Goal: Transaction & Acquisition: Purchase product/service

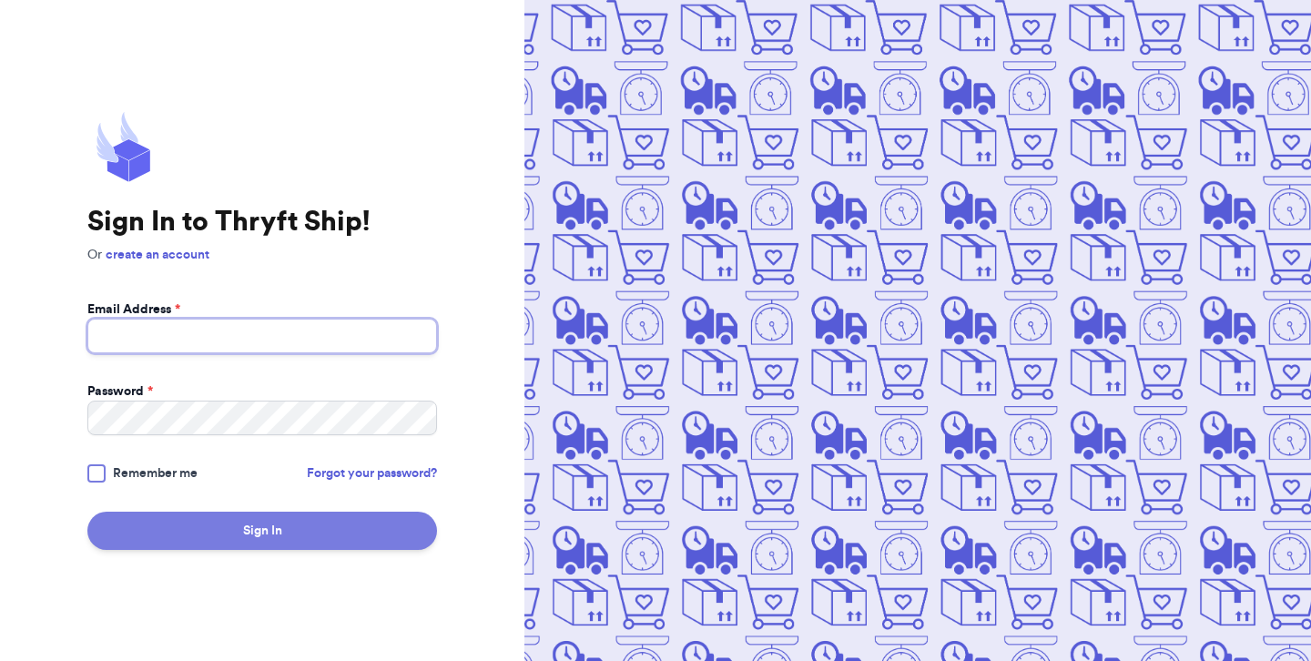
type input "[EMAIL_ADDRESS][DOMAIN_NAME]"
click at [270, 524] on button "Sign In" at bounding box center [262, 531] width 350 height 38
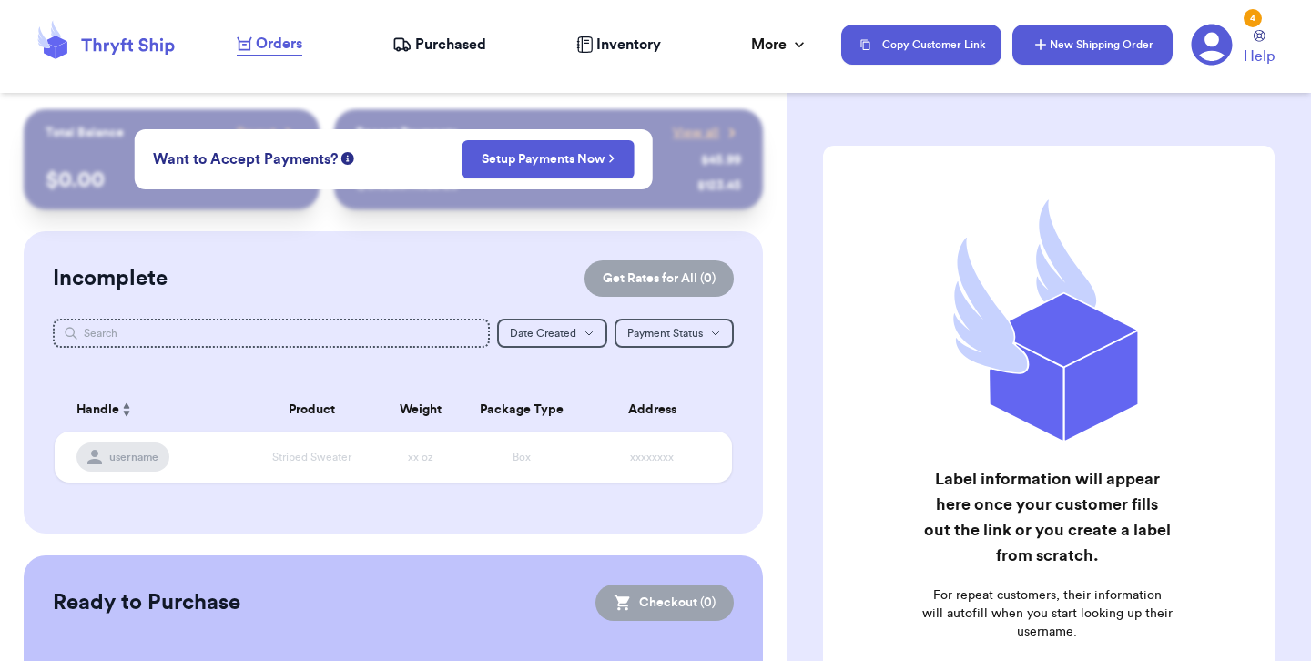
click at [1083, 51] on button "New Shipping Order" at bounding box center [1093, 45] width 160 height 40
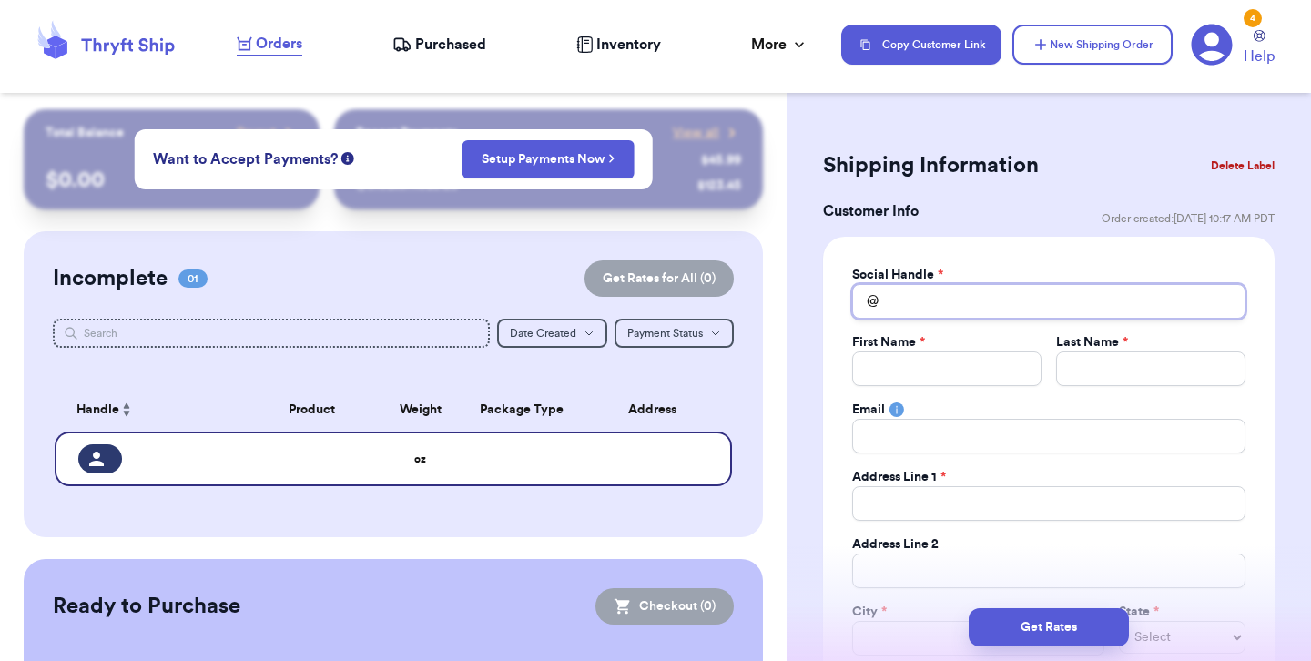
click at [917, 301] on input "Total Amount Paid" at bounding box center [1048, 301] width 393 height 35
type input "a"
type input "am"
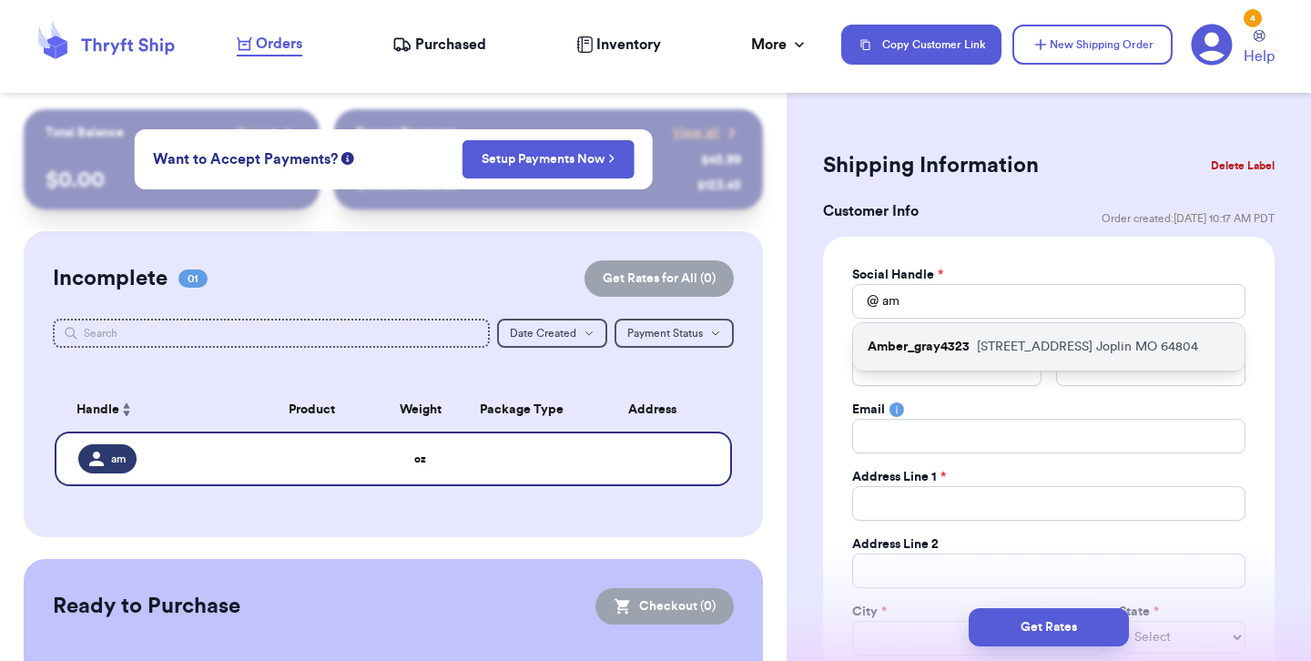
click at [924, 350] on p "Amber_gray4323" at bounding box center [919, 347] width 102 height 18
type input "Amber_gray4323"
type input "Amber"
type input "Gray"
type input "[EMAIL_ADDRESS][DOMAIN_NAME]"
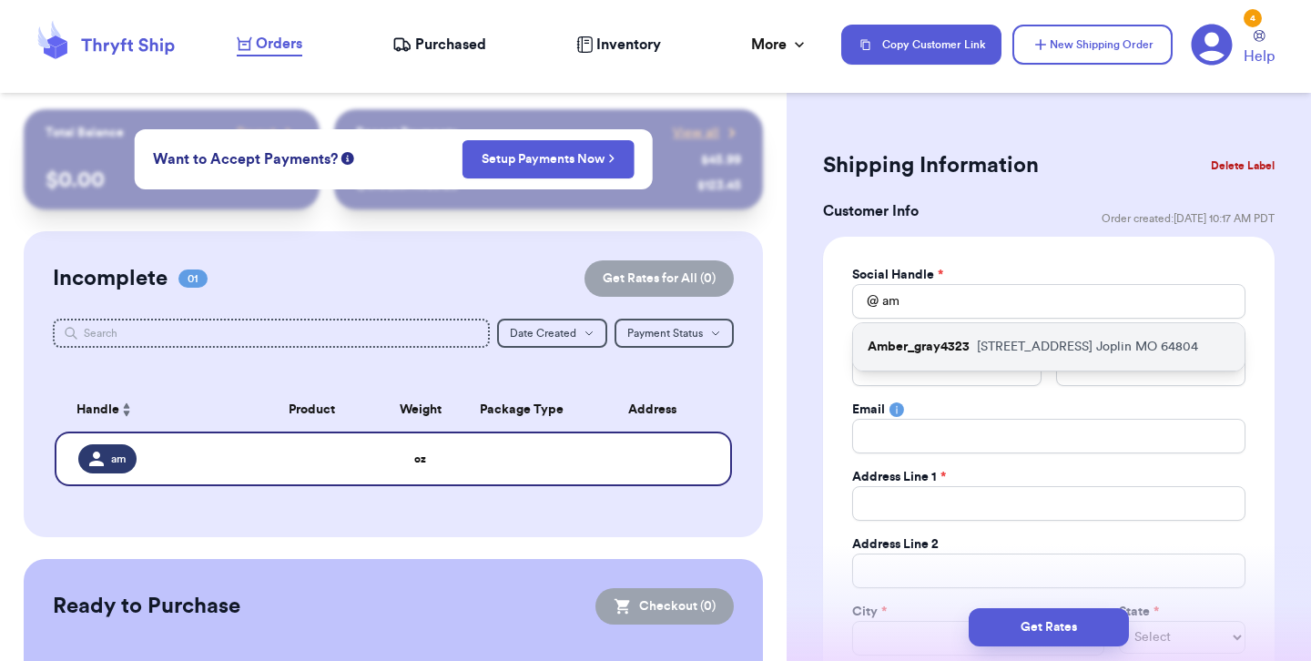
type input "[STREET_ADDRESS]"
type input "Joplin"
select select "MO"
type input "64804"
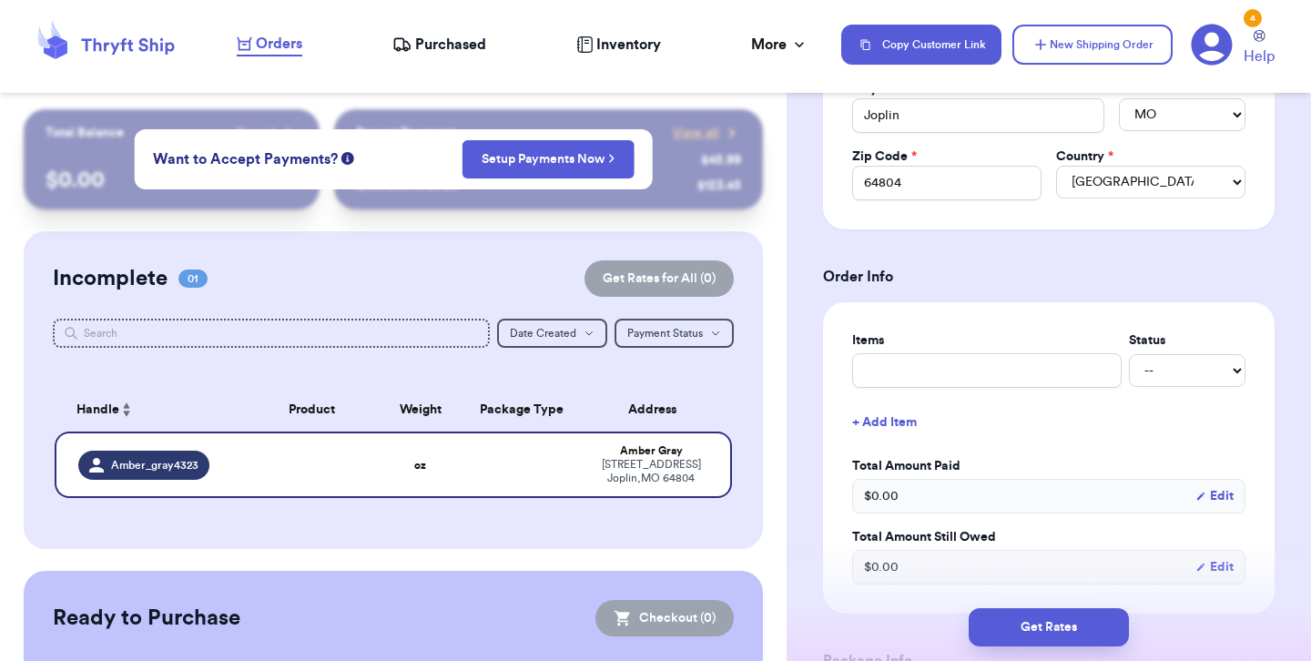
scroll to position [531, 0]
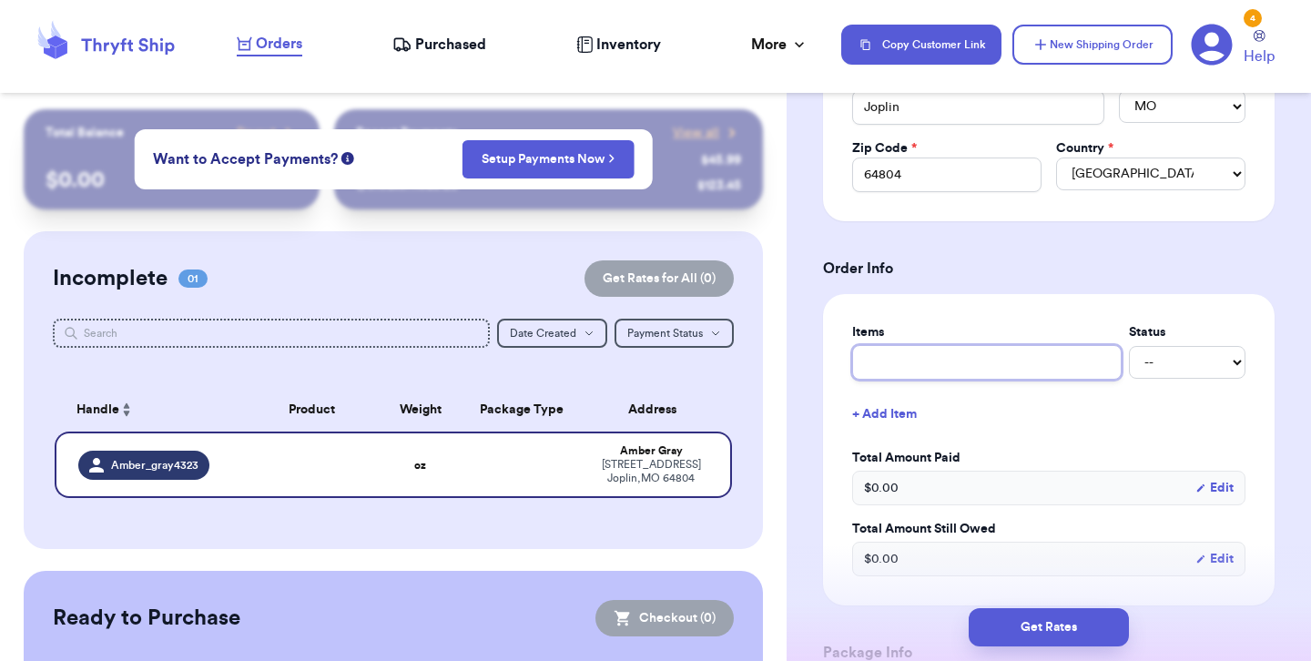
click at [986, 354] on input "text" at bounding box center [987, 362] width 270 height 35
type input "B"
type input "Bl"
type input "Bla"
type input "[PERSON_NAME]"
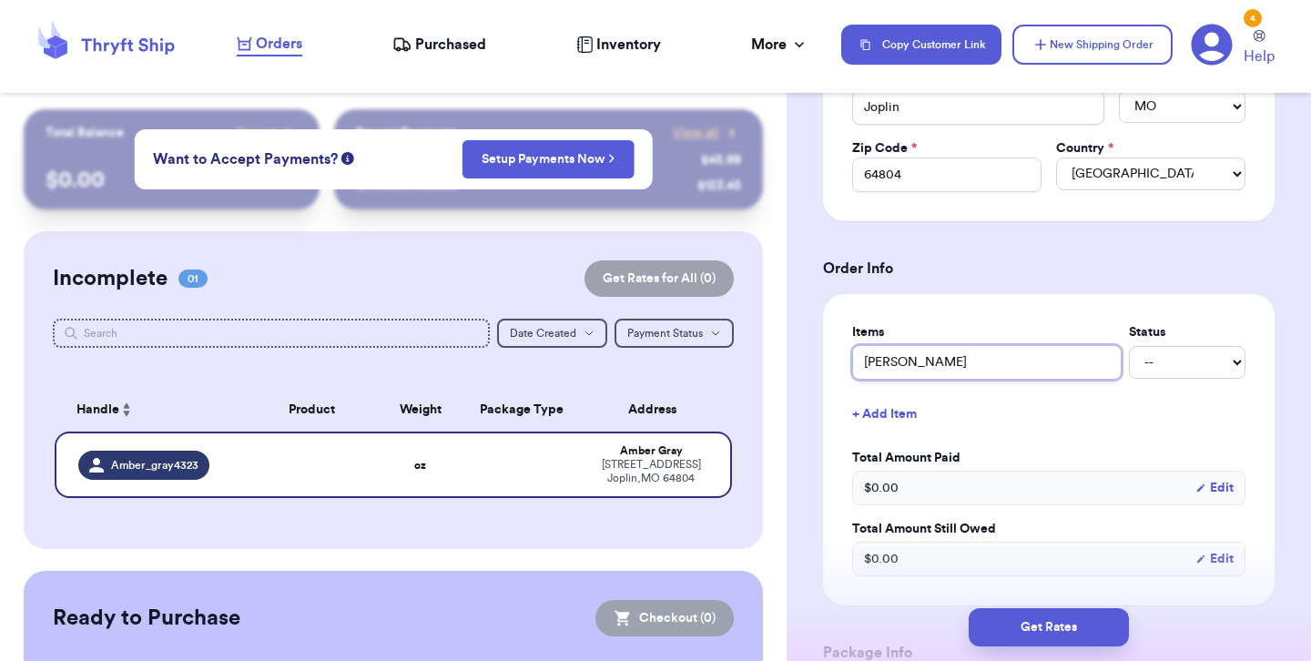
type input "Blank"
type input "[PERSON_NAME]"
type input "Blanket"
type input "Blanket &"
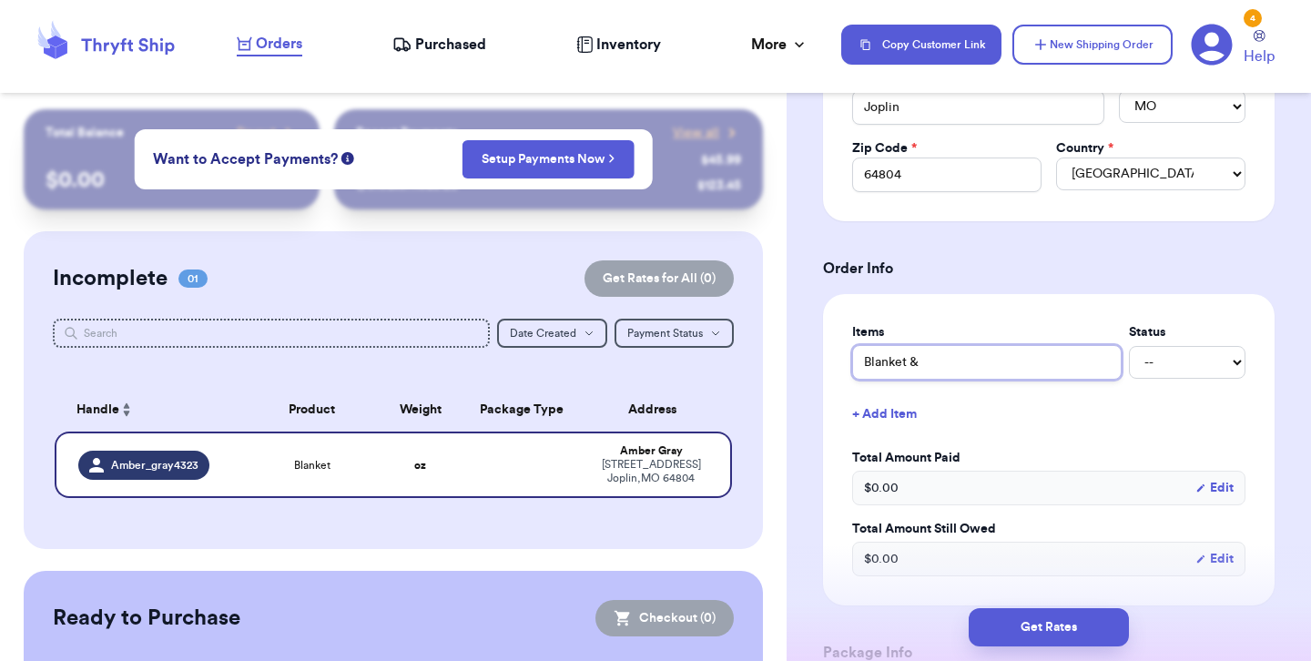
type input "Blanket &"
type input "Blanket & S"
type input "Blanket & Sn"
type input "Blanket & Snu"
type input "Blanket & Snug"
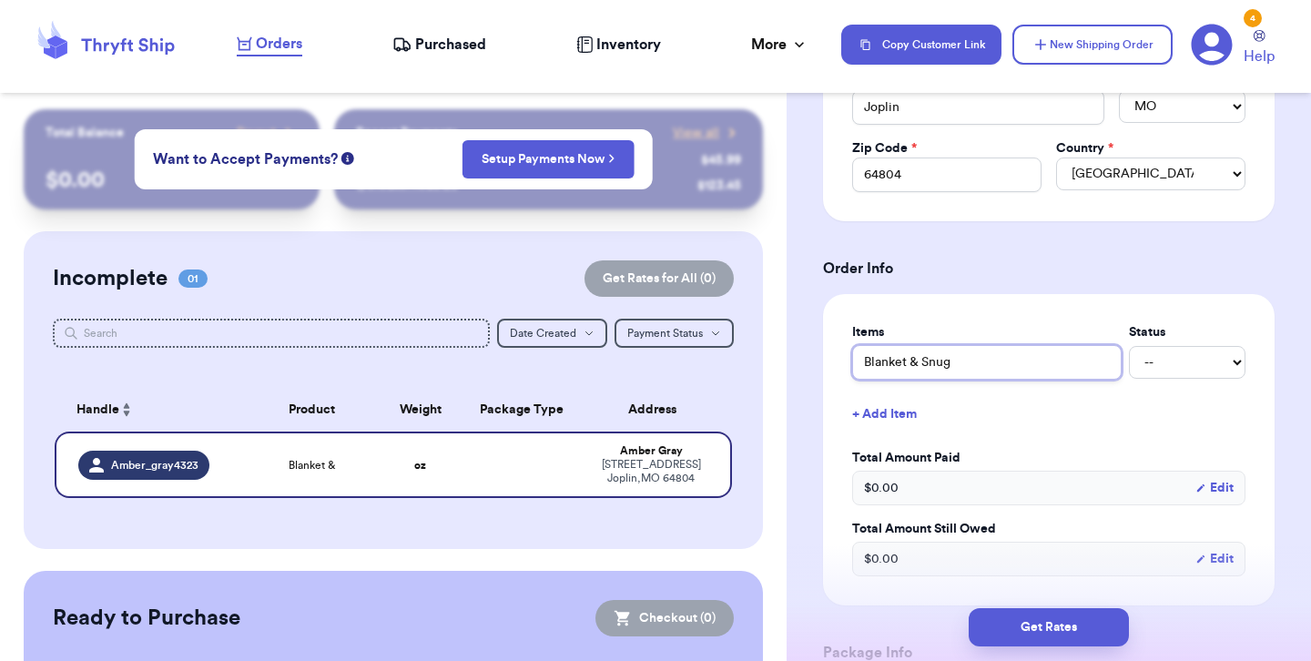
type input "[PERSON_NAME] & Snugg"
type input "[PERSON_NAME] & [PERSON_NAME]"
type input "Blanket & Snuggle"
type input "[PERSON_NAME] & Snuggle B"
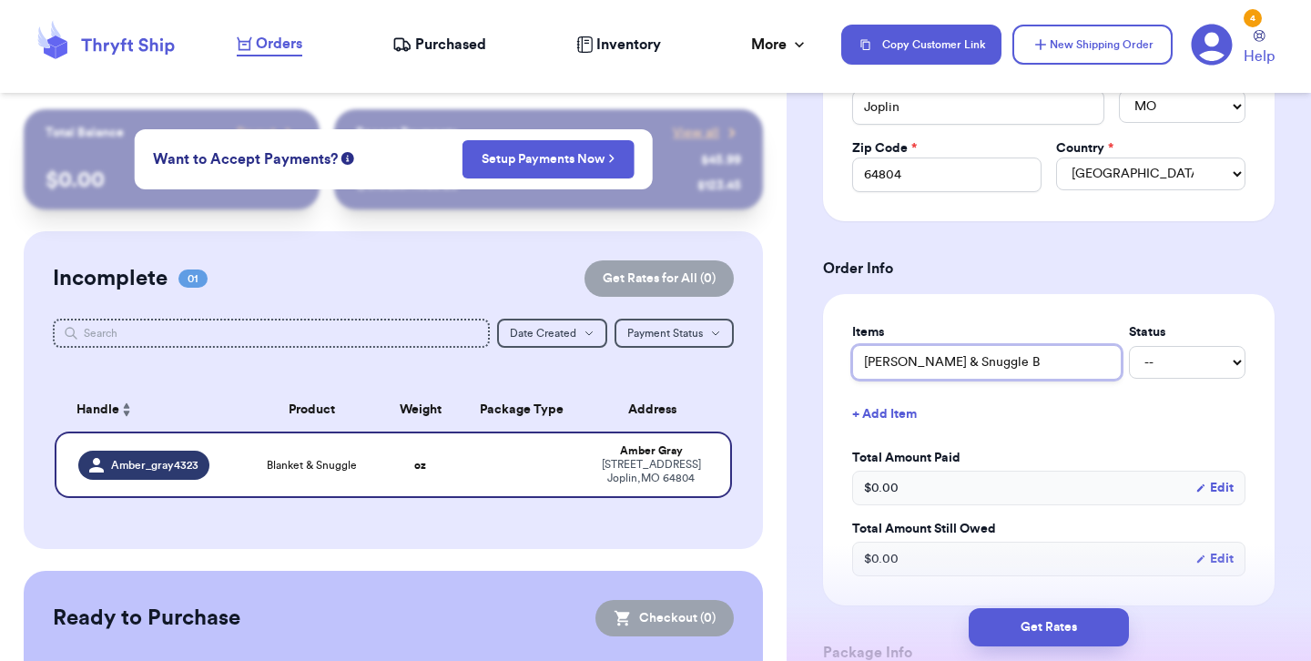
type input "[PERSON_NAME] & Snuggle Bu"
type input "Blanket & Snuggle Bum"
type input "Blanket & Snuggle Bums"
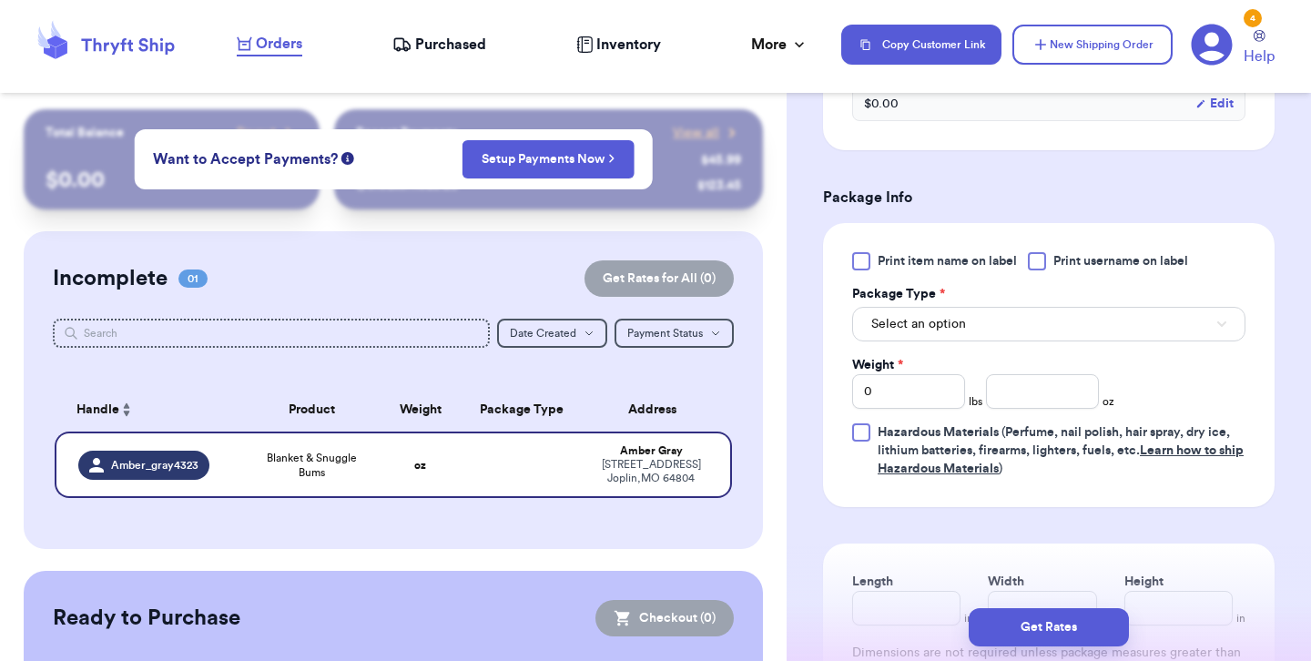
scroll to position [991, 0]
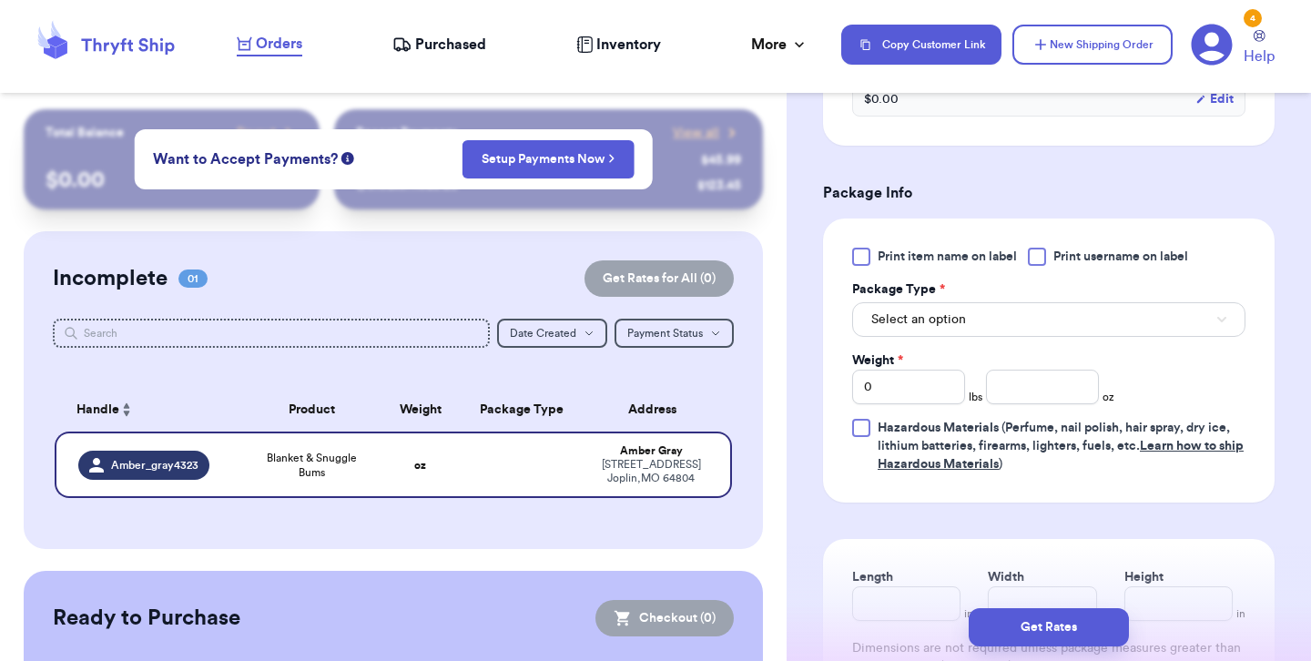
type input "Blanket & Snuggle Bums"
click at [1068, 316] on button "Select an option" at bounding box center [1048, 319] width 393 height 35
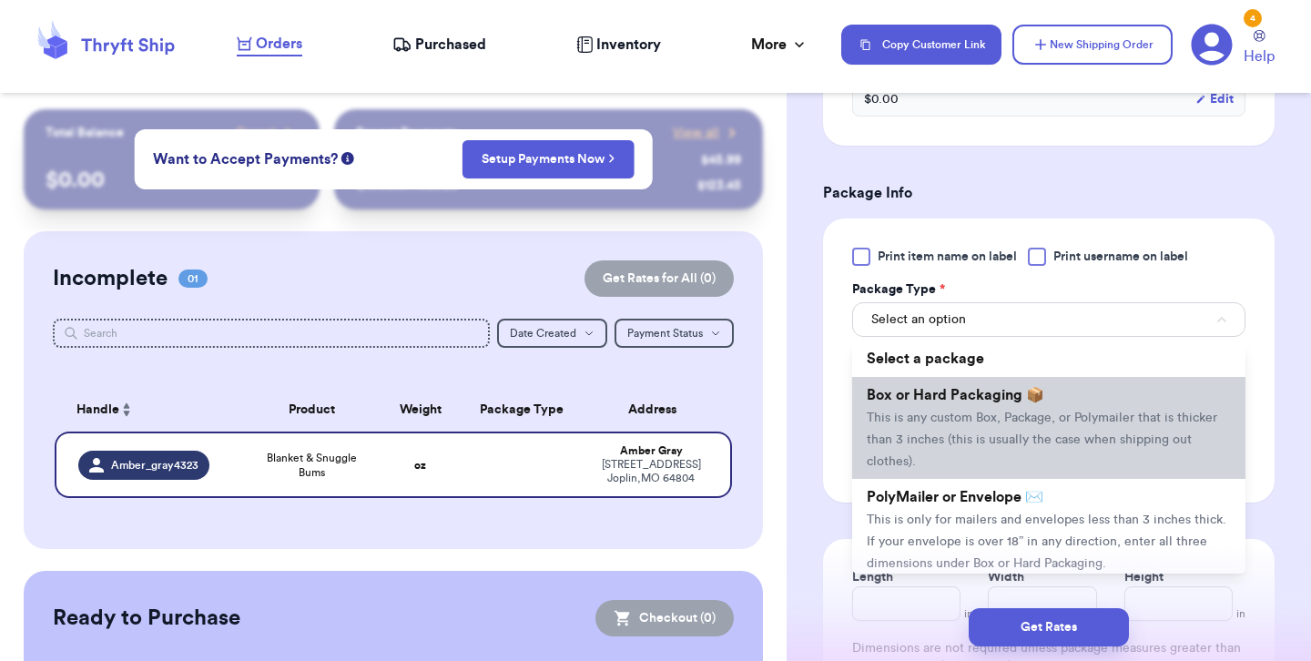
click at [1072, 432] on li "Box or Hard Packaging 📦 This is any custom Box, Package, or Polymailer that is …" at bounding box center [1048, 428] width 393 height 102
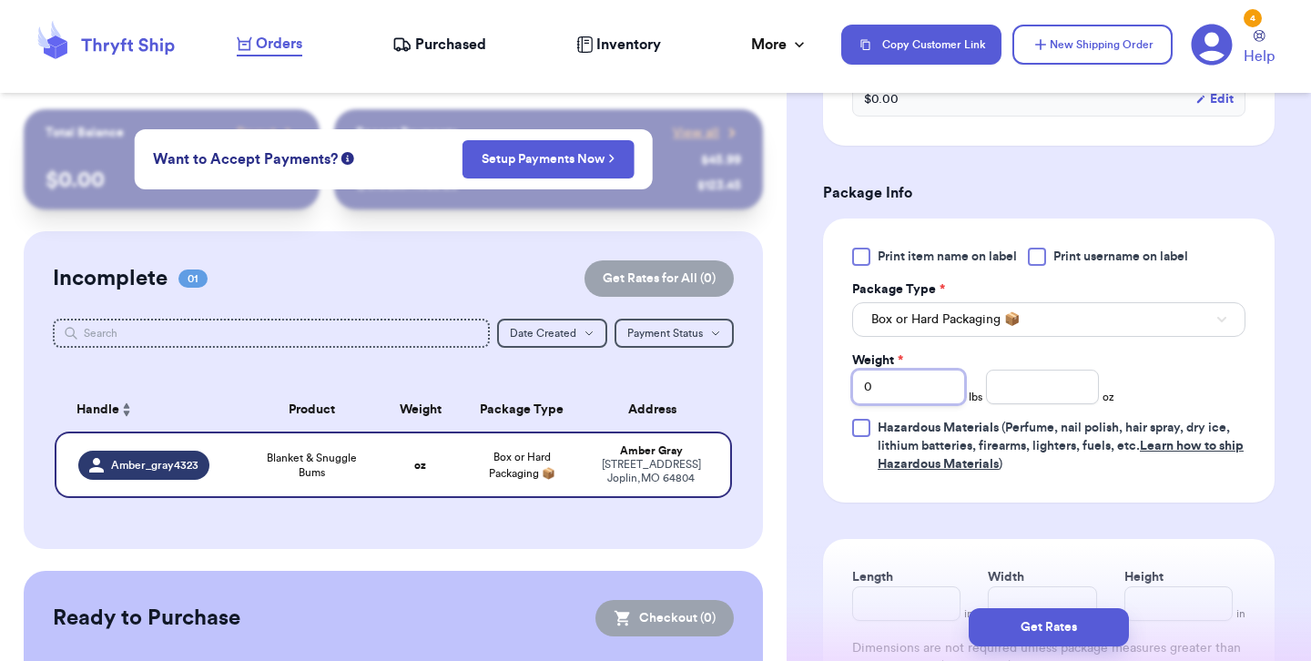
drag, startPoint x: 901, startPoint y: 383, endPoint x: 854, endPoint y: 382, distance: 46.5
click at [854, 382] on input "0" at bounding box center [908, 387] width 113 height 35
click at [1014, 398] on input "number" at bounding box center [1042, 387] width 113 height 35
type input "43"
click at [1181, 417] on div "Print item name on label Print username on label Package Type * Box or Hard Pac…" at bounding box center [1048, 361] width 393 height 226
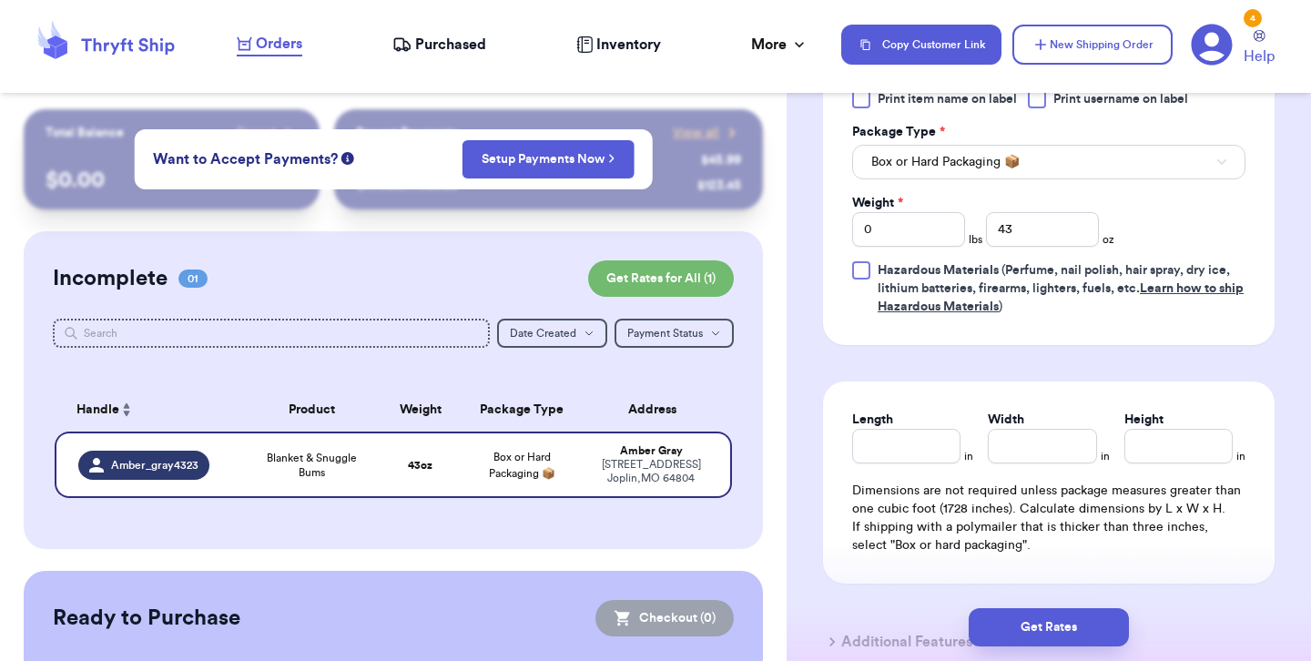
scroll to position [1163, 0]
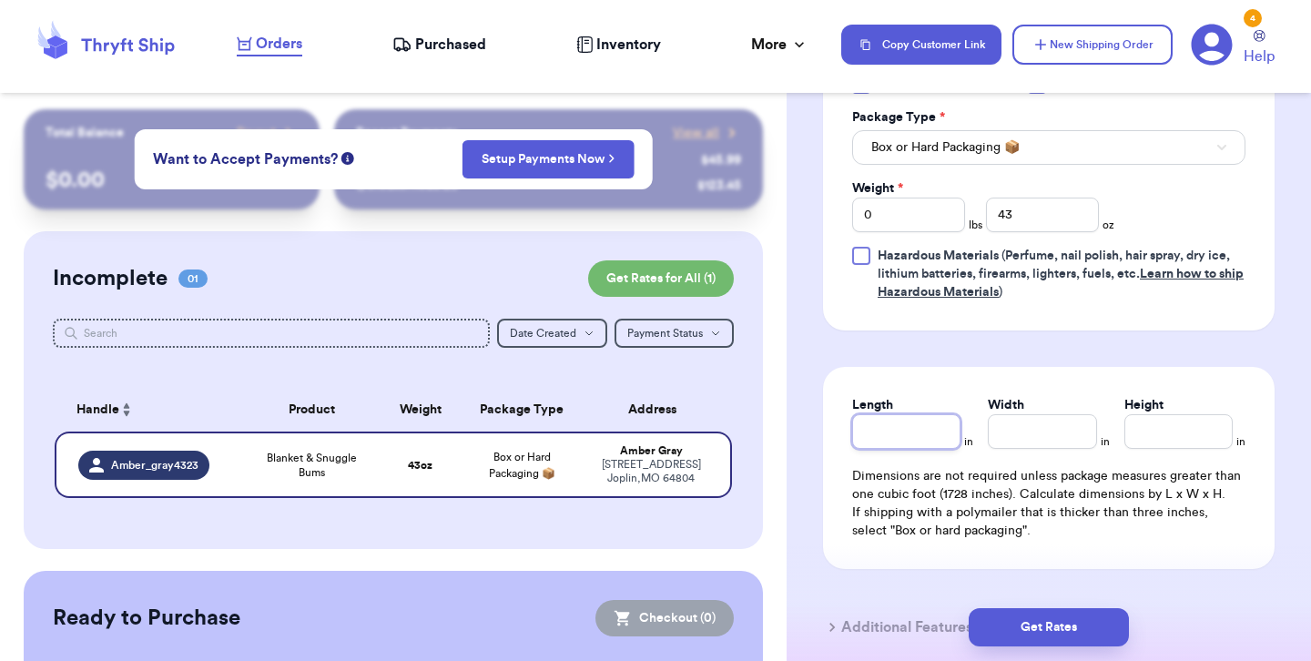
click at [940, 435] on input "Length" at bounding box center [906, 431] width 108 height 35
type input "12"
click at [1035, 438] on input "Width *" at bounding box center [1042, 431] width 108 height 35
type input "10"
click at [1157, 437] on input "Height *" at bounding box center [1179, 431] width 108 height 35
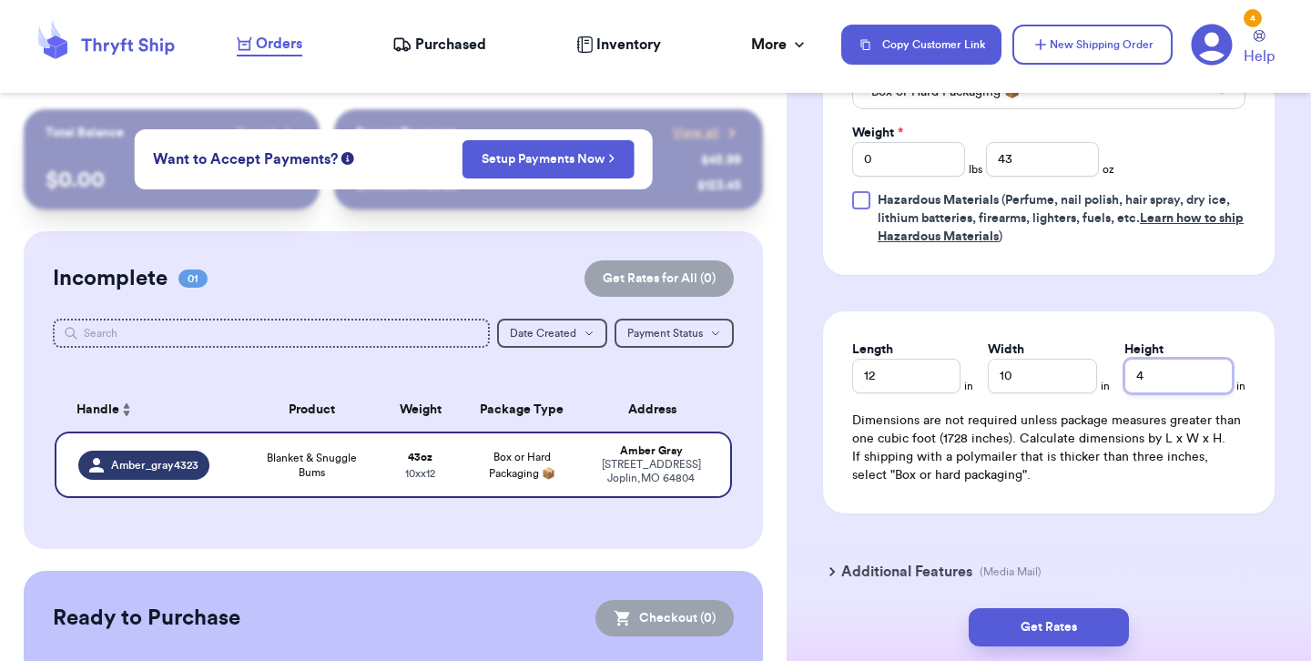
scroll to position [1219, 0]
type input "4"
click at [1089, 619] on button "Get Rates" at bounding box center [1049, 627] width 160 height 38
type input "2"
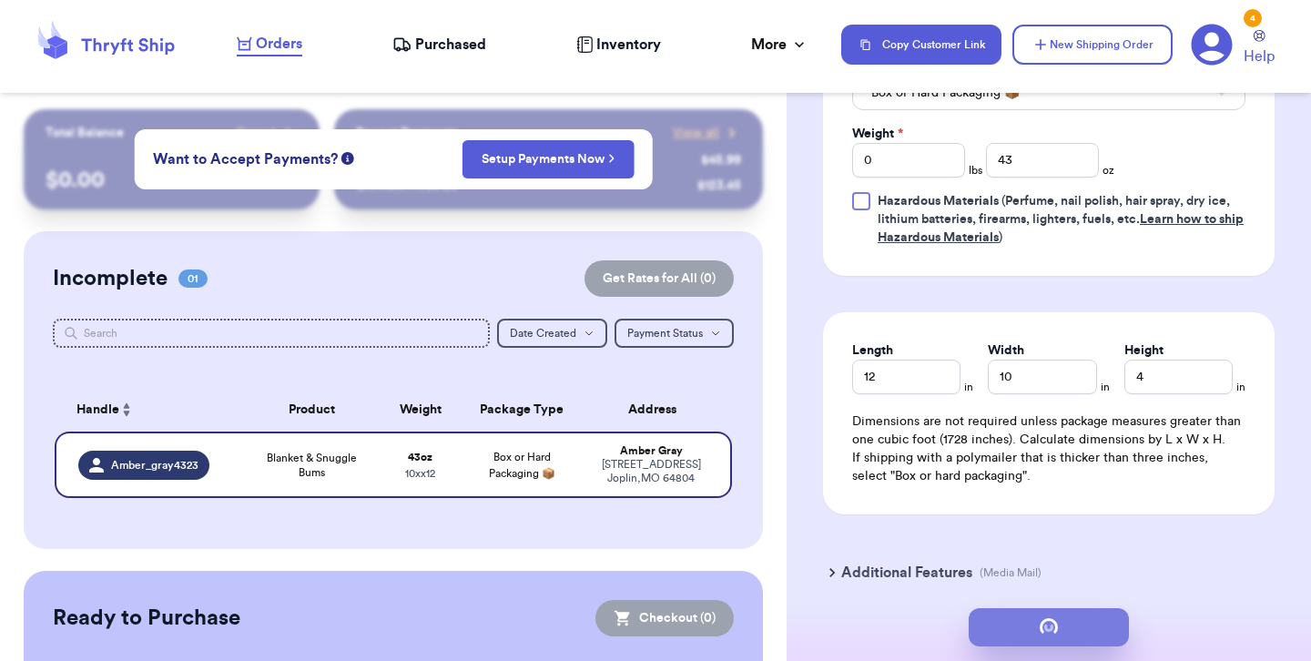
type input "11"
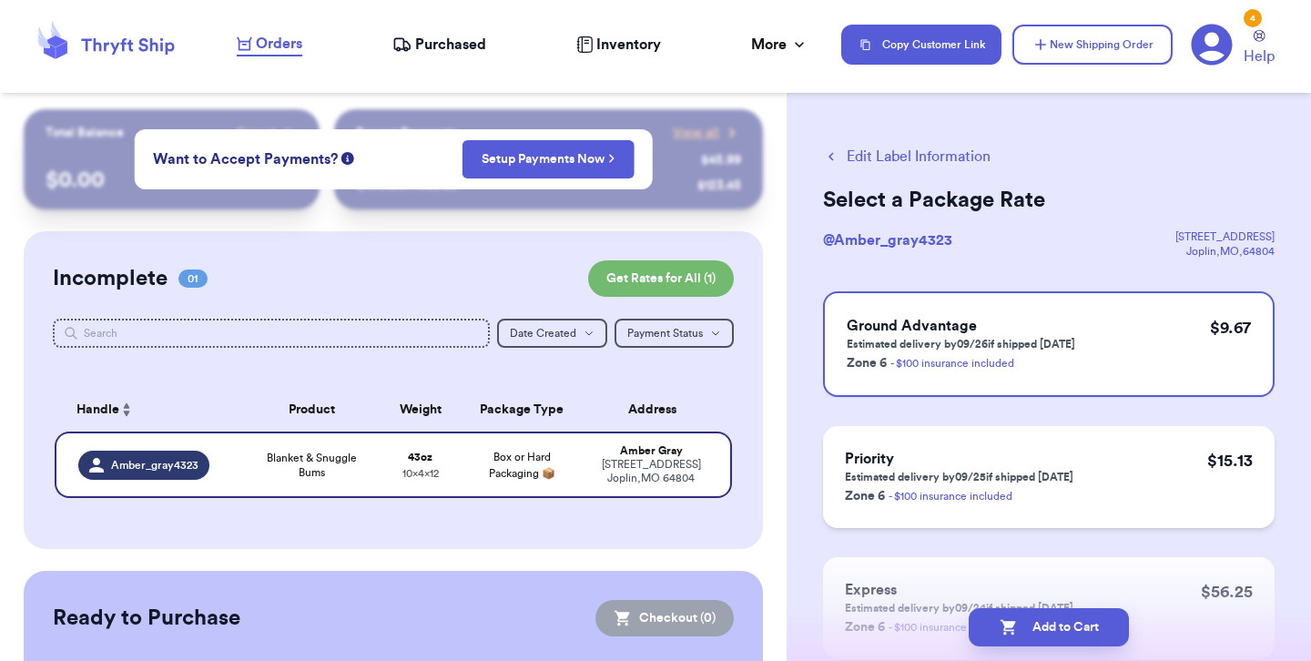
scroll to position [126, 0]
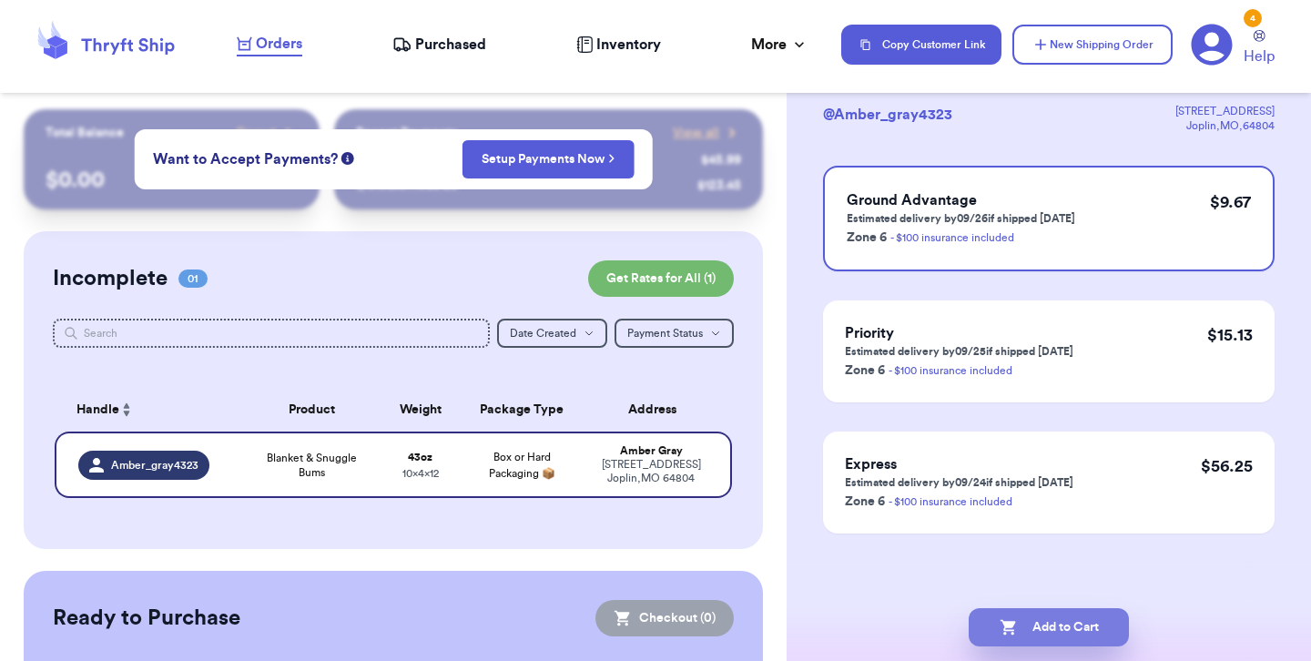
click at [1073, 632] on button "Add to Cart" at bounding box center [1049, 627] width 160 height 38
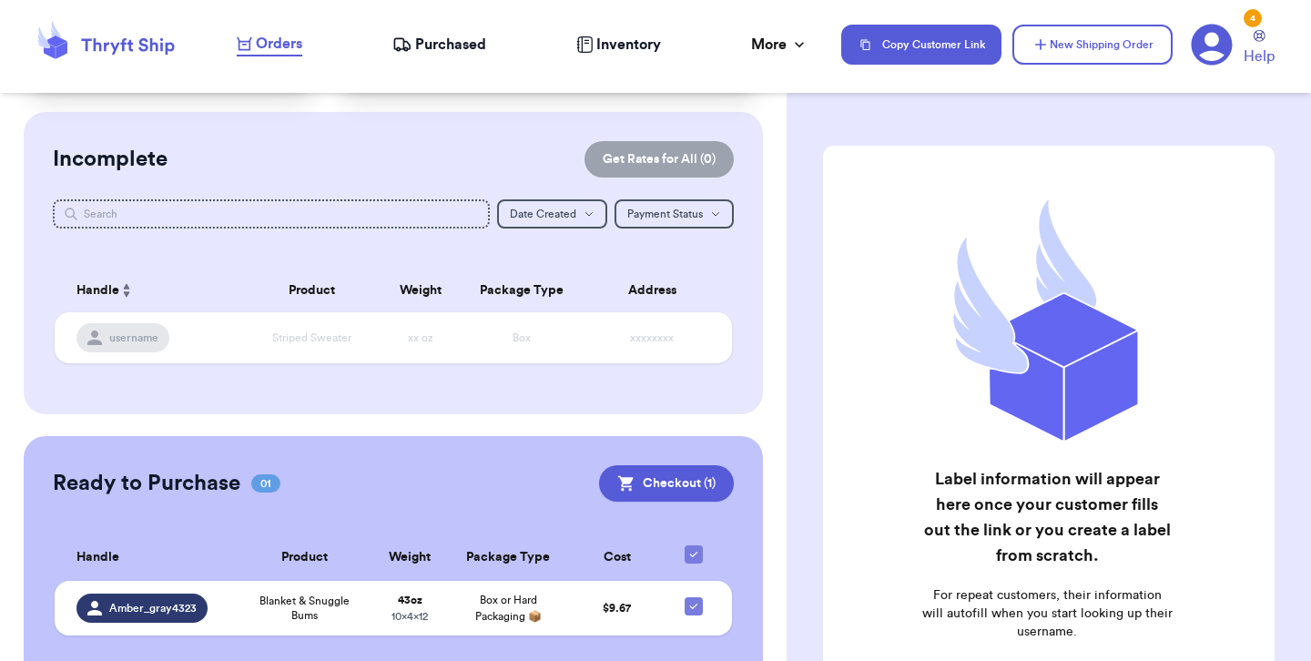
scroll to position [165, 0]
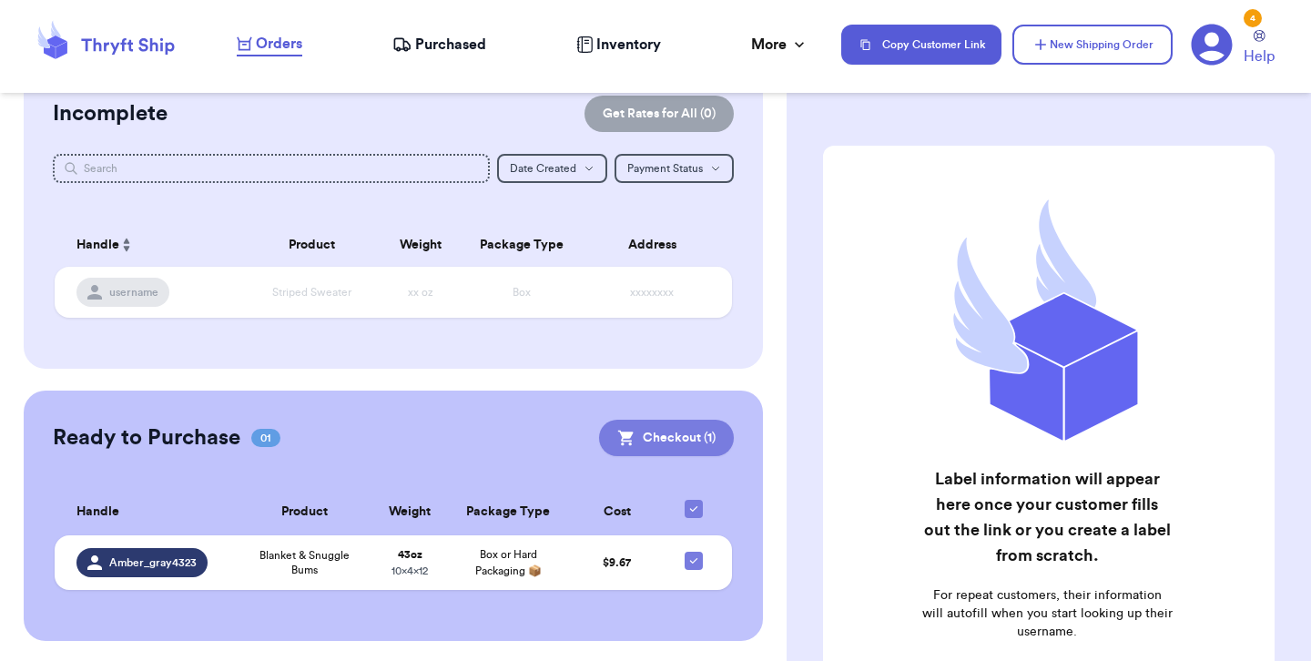
click at [688, 431] on button "Checkout ( 1 )" at bounding box center [666, 438] width 135 height 36
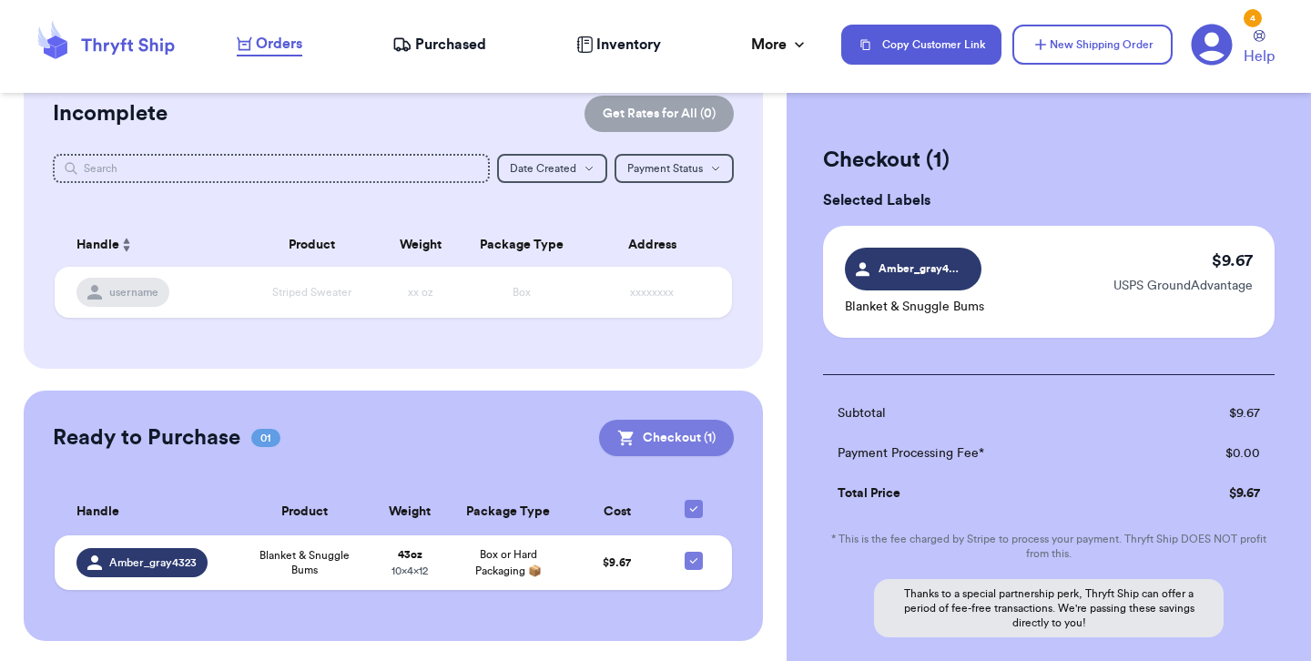
click at [680, 439] on button "Checkout ( 1 )" at bounding box center [666, 438] width 135 height 36
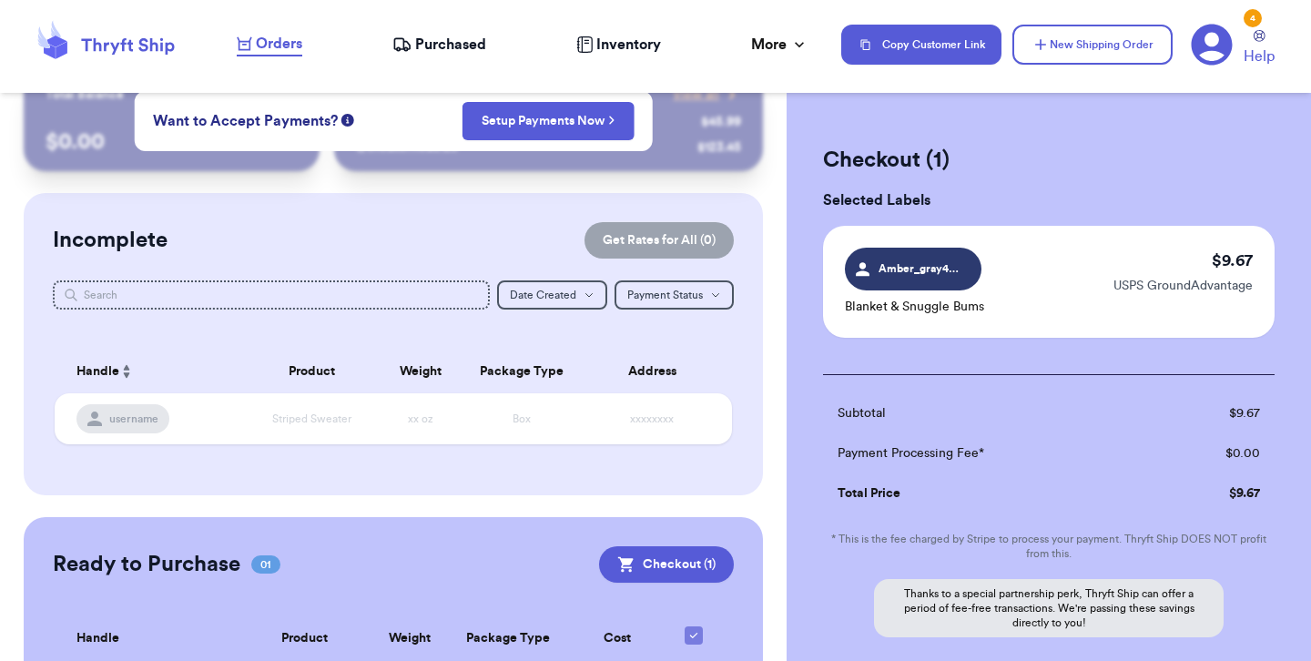
scroll to position [0, 0]
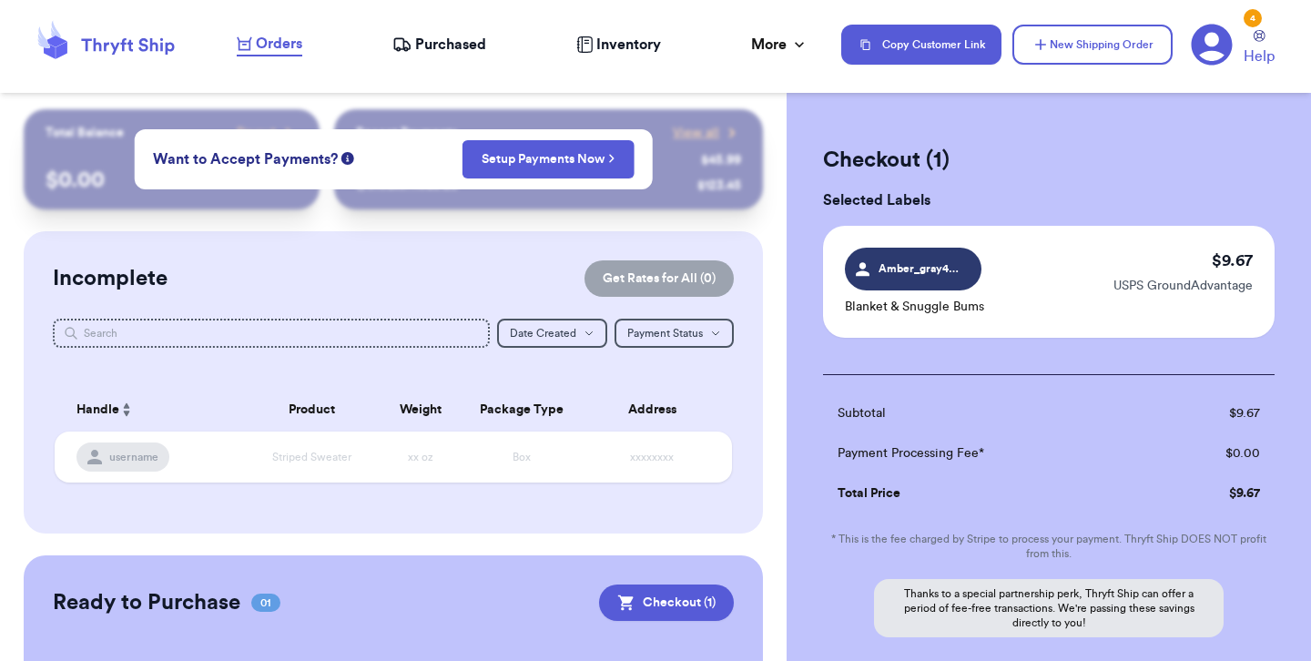
click at [395, 203] on div "Recent Payments View all @ fashionista $ 45.99 @ sneakerhead123 $ 123.45" at bounding box center [548, 159] width 429 height 100
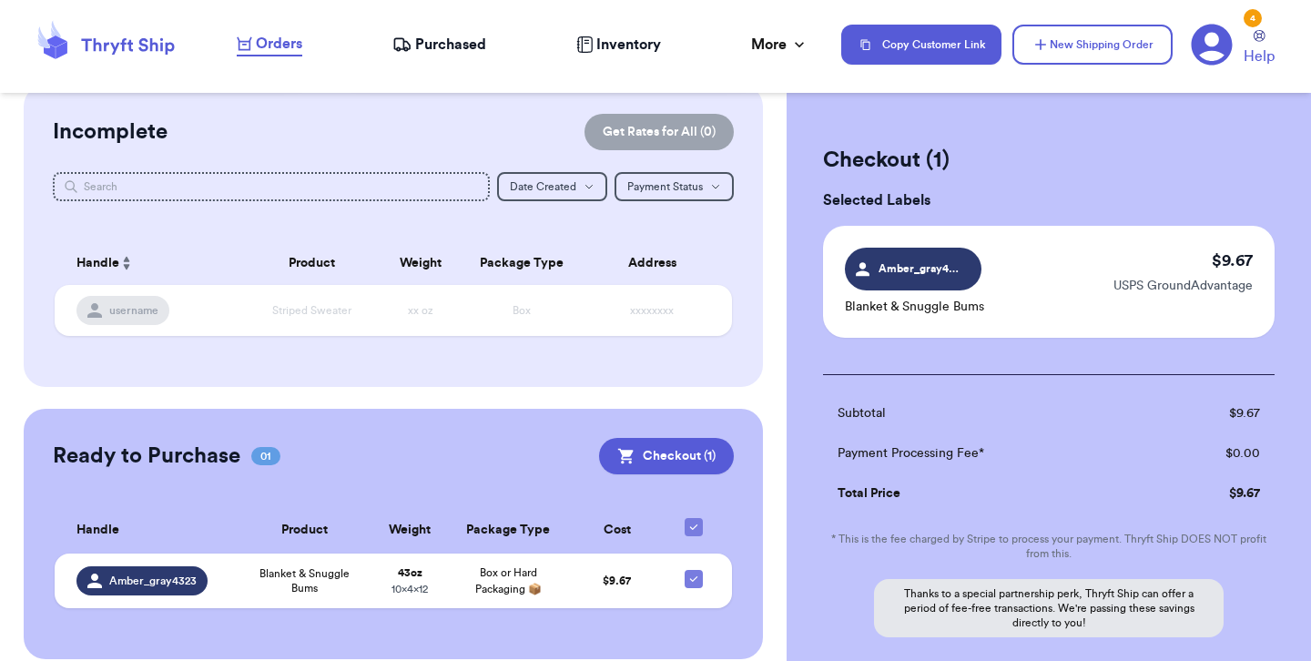
scroll to position [165, 0]
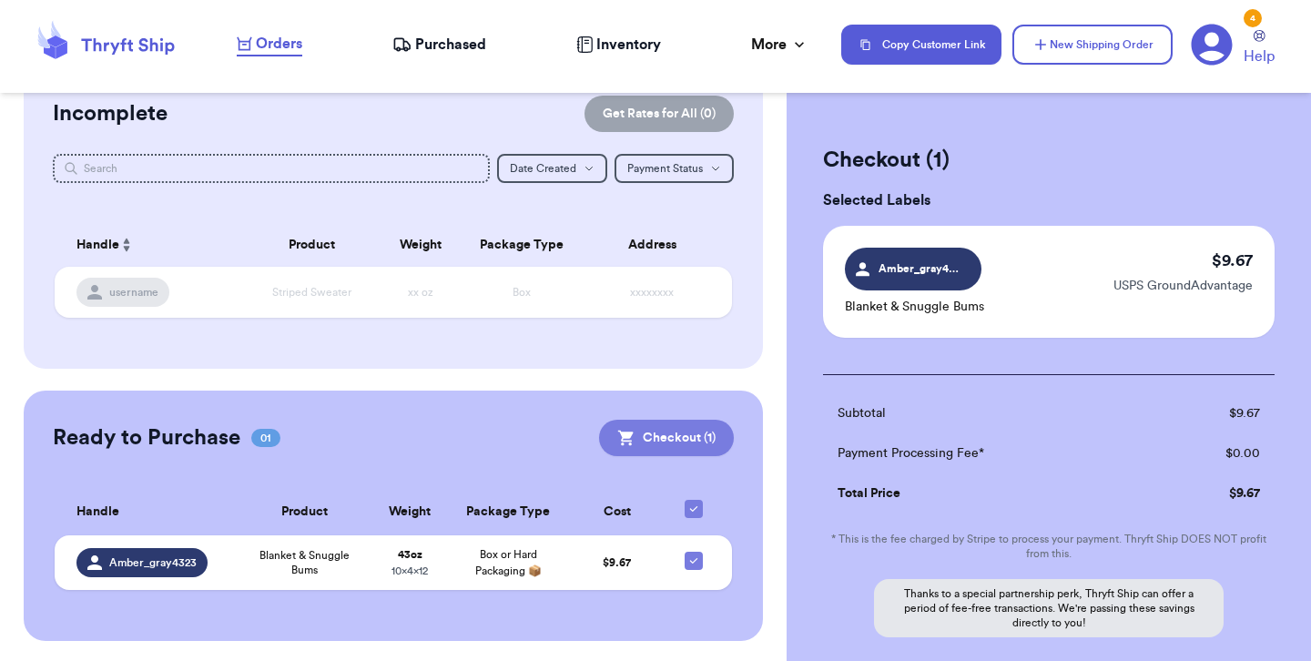
click at [635, 435] on icon at bounding box center [626, 438] width 18 height 18
click at [633, 435] on icon at bounding box center [626, 438] width 18 height 18
click at [667, 440] on button "Checkout ( 1 )" at bounding box center [666, 438] width 135 height 36
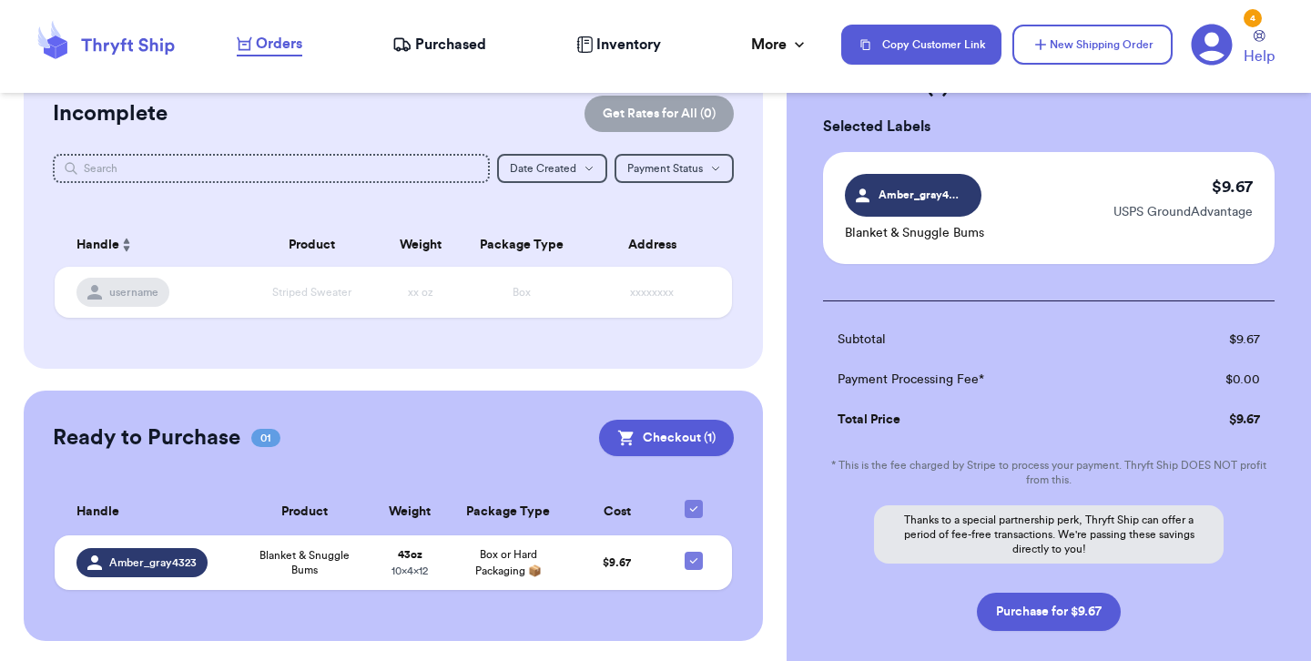
scroll to position [171, 0]
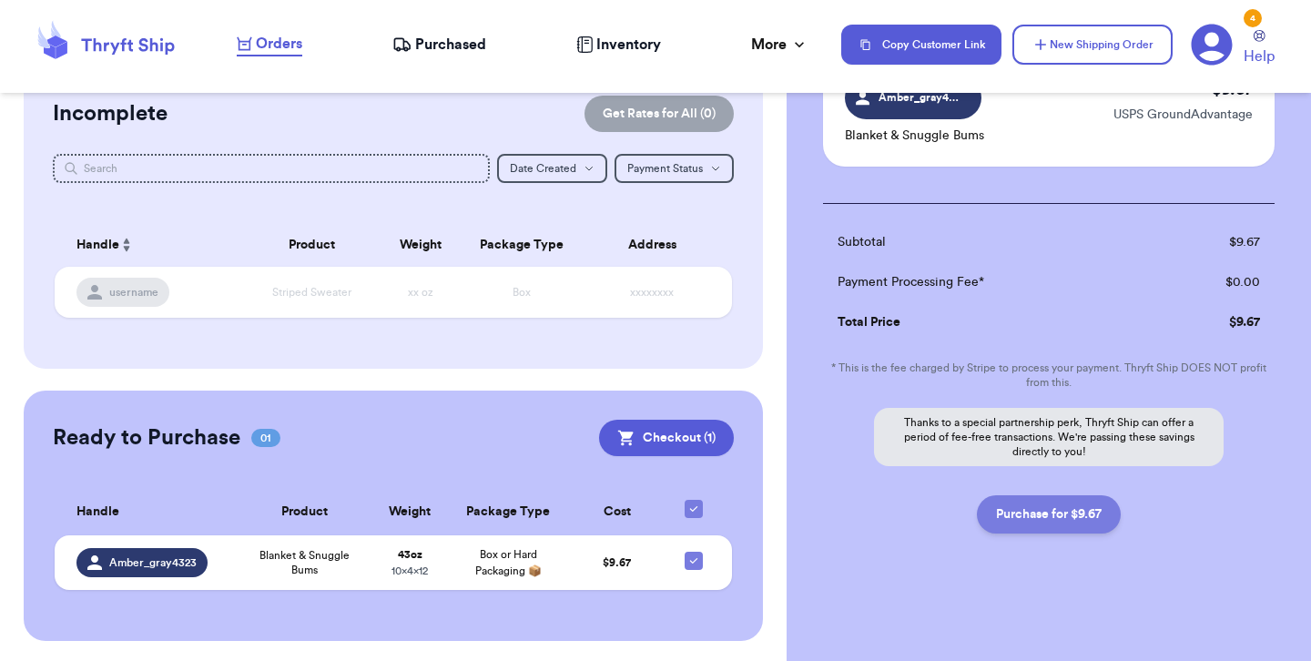
click at [1085, 508] on button "Purchase for $9.67" at bounding box center [1049, 514] width 144 height 38
checkbox input "false"
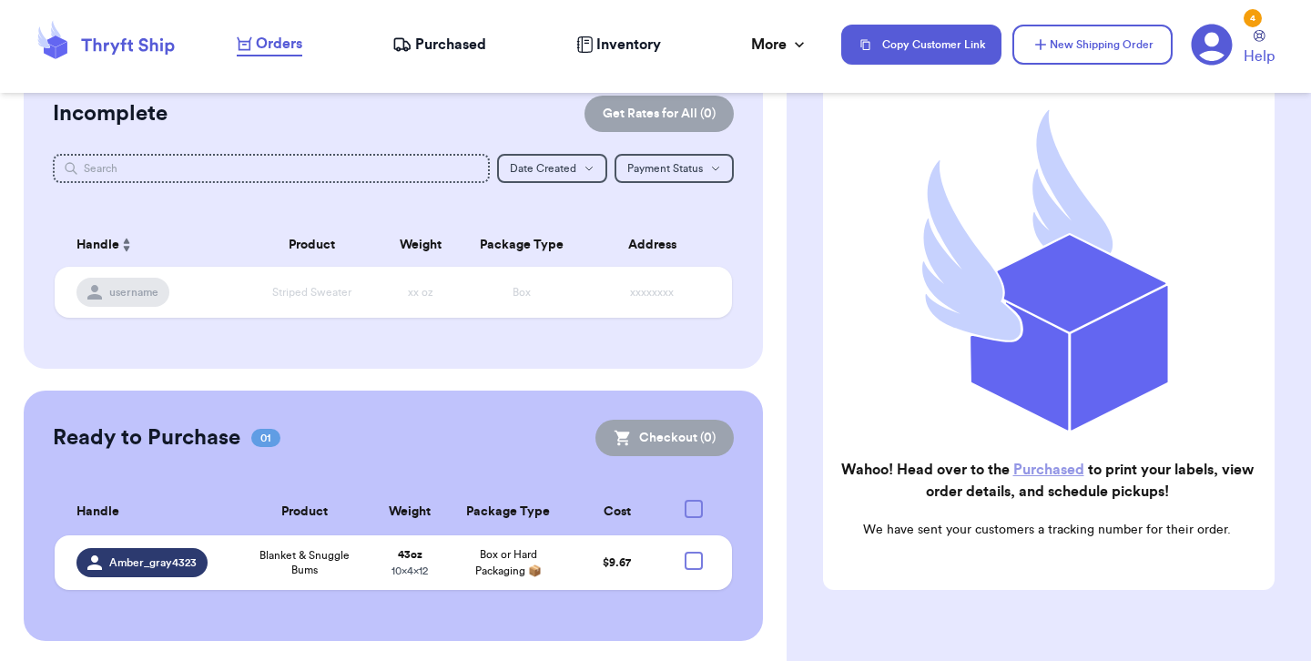
checkbox input "true"
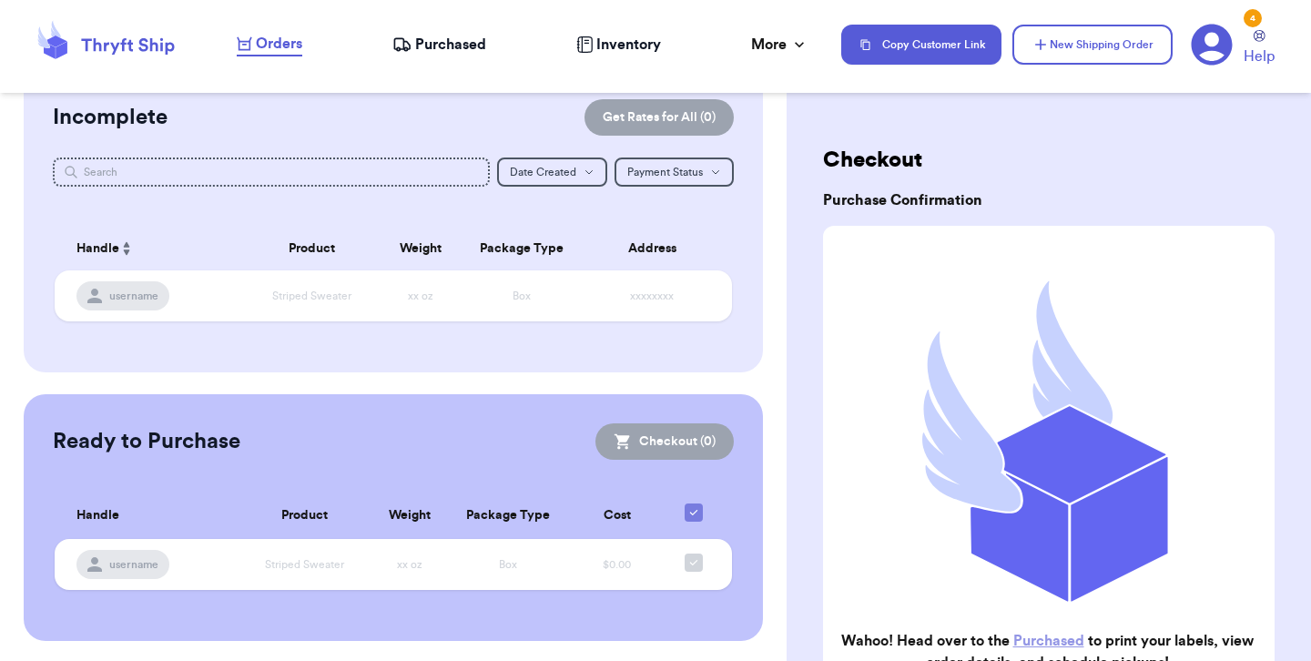
scroll to position [0, 0]
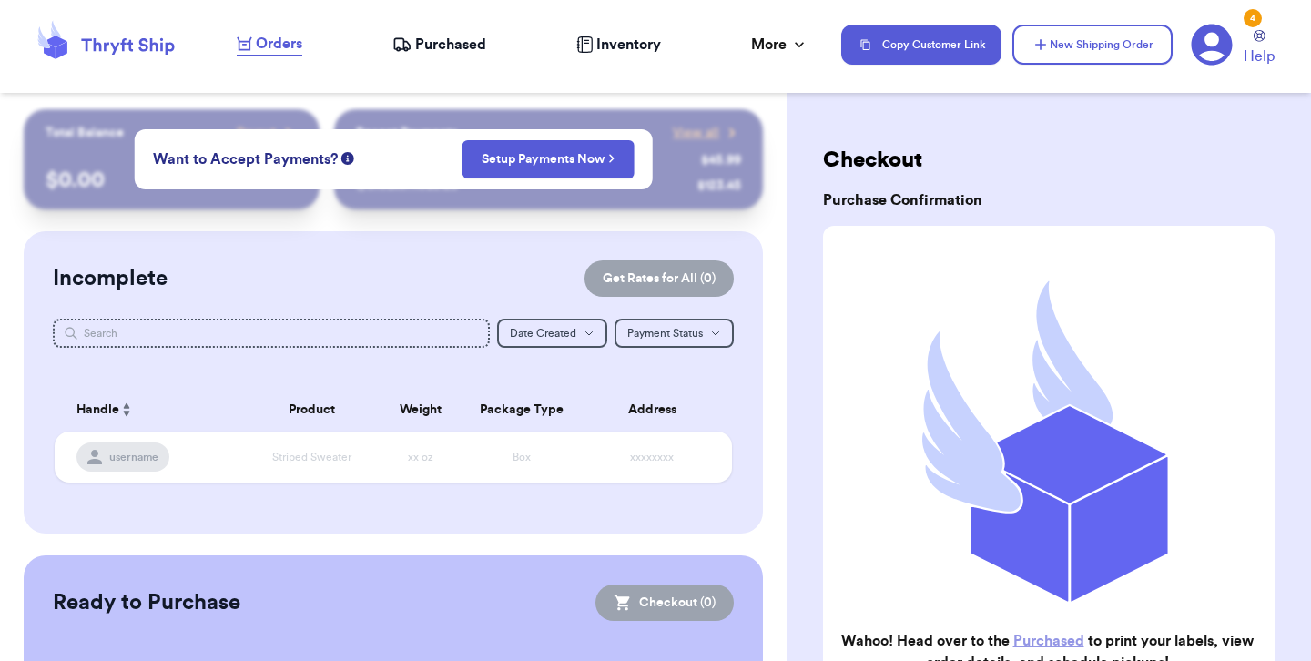
click at [451, 46] on span "Purchased" at bounding box center [450, 45] width 71 height 22
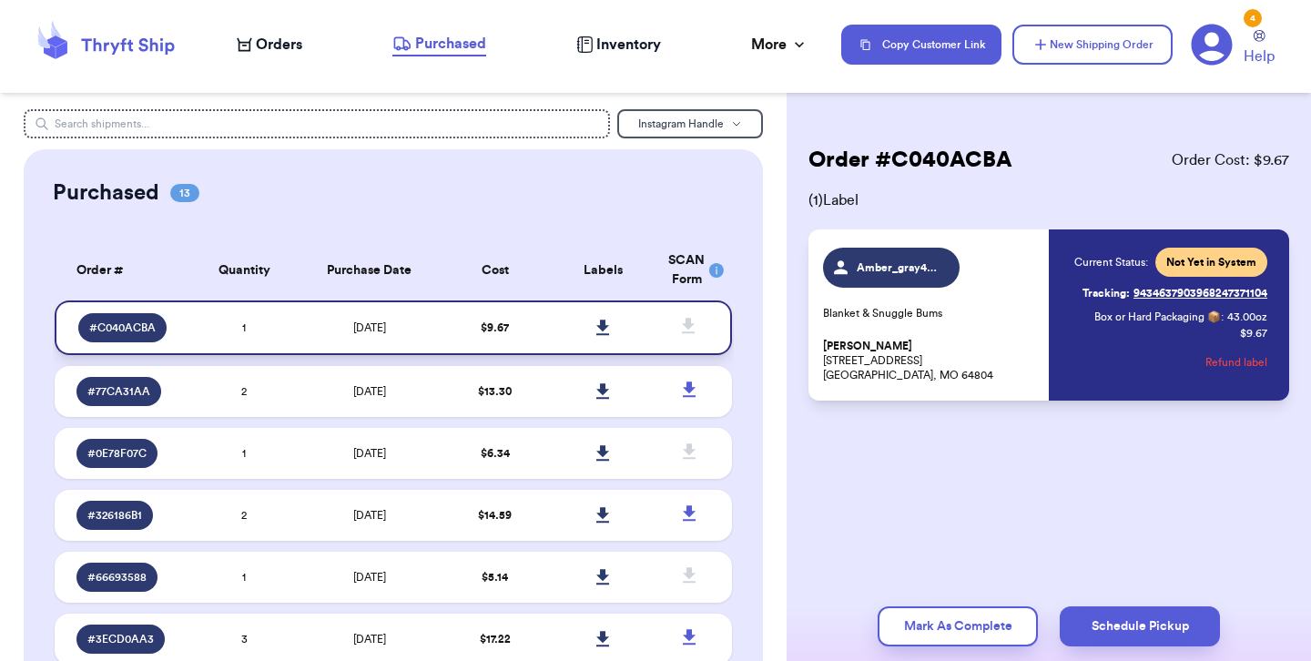
click at [599, 329] on icon at bounding box center [603, 328] width 14 height 16
